Goal: Find specific page/section: Find specific page/section

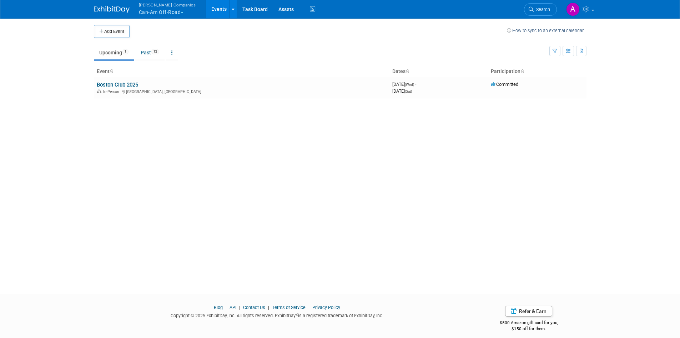
click at [163, 15] on button "Warnert Companies Can-Am Off-Road" at bounding box center [171, 9] width 67 height 19
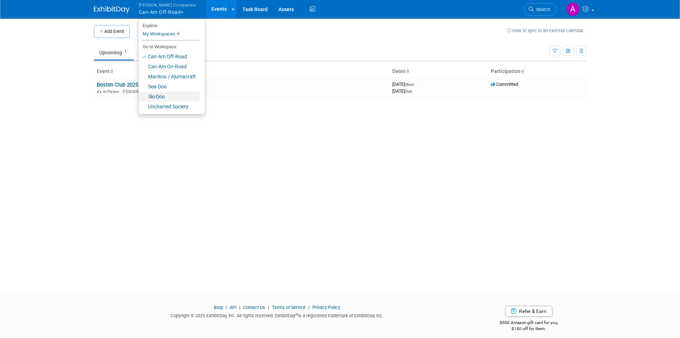
click at [158, 96] on link "Ski-Doo" at bounding box center [169, 96] width 61 height 10
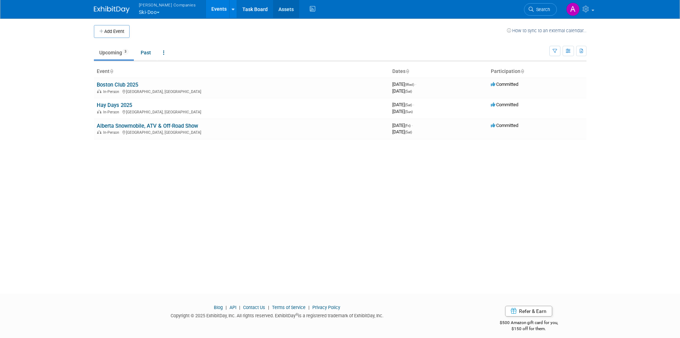
click at [273, 11] on link "Assets" at bounding box center [286, 9] width 26 height 18
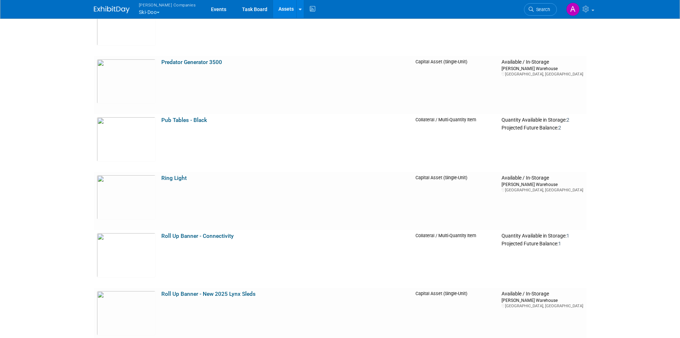
scroll to position [3893, 0]
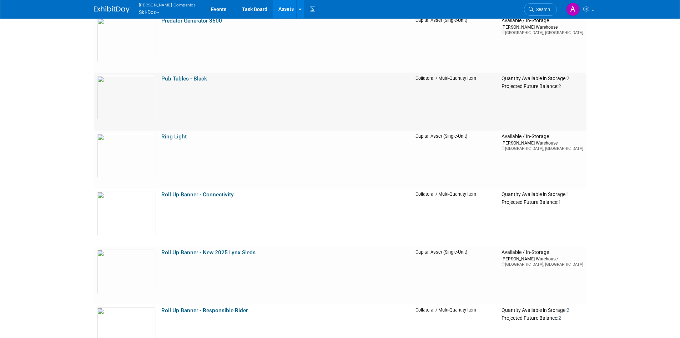
click at [179, 77] on link "Pub Tables - Black" at bounding box center [184, 78] width 46 height 6
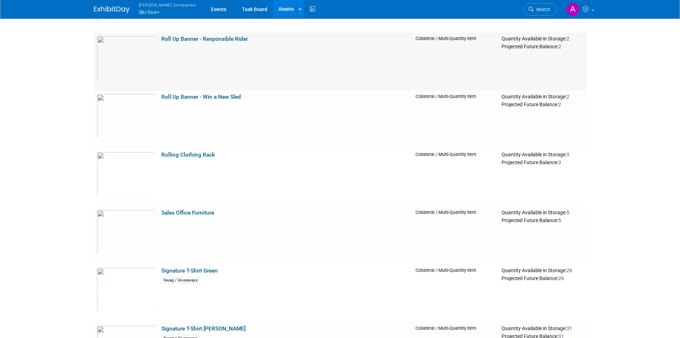
scroll to position [4179, 0]
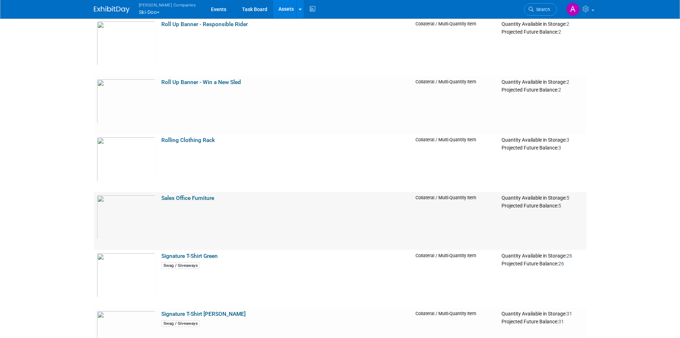
click at [185, 199] on link "Sales Office Furniture" at bounding box center [187, 198] width 53 height 6
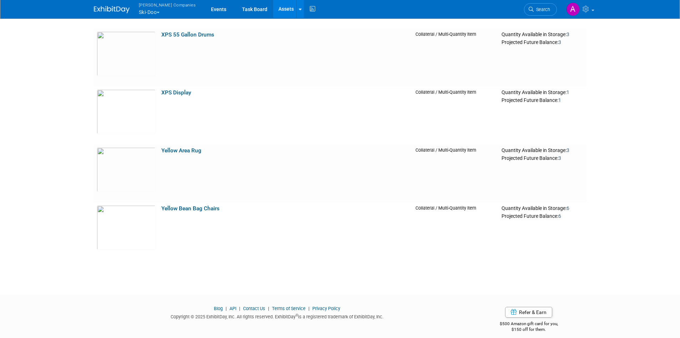
scroll to position [6888, 0]
